Goal: Transaction & Acquisition: Purchase product/service

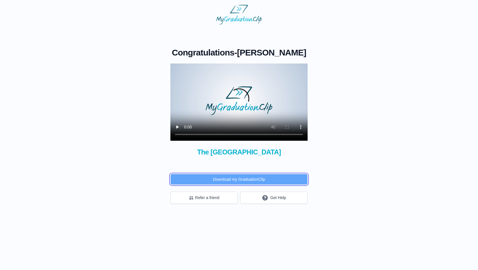
click at [255, 184] on button "Download my GraduationClip" at bounding box center [238, 179] width 137 height 11
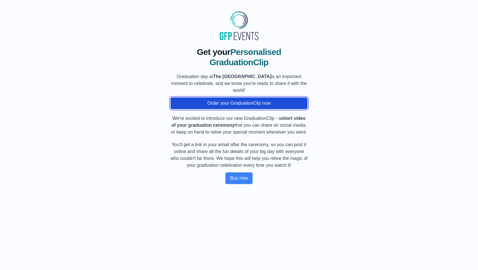
click at [225, 104] on button "Order your GraduationClip now" at bounding box center [238, 103] width 137 height 12
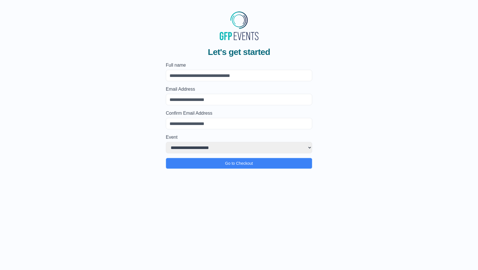
click at [219, 80] on input "Full name" at bounding box center [239, 75] width 146 height 11
click at [214, 63] on label "Full name" at bounding box center [239, 65] width 146 height 7
click at [214, 70] on input "Full name" at bounding box center [239, 75] width 146 height 11
